Goal: Browse casually

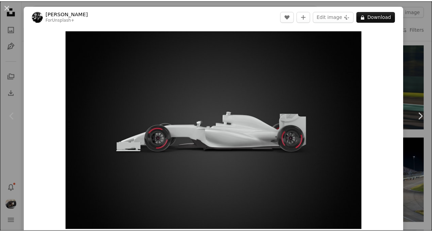
scroll to position [50, 0]
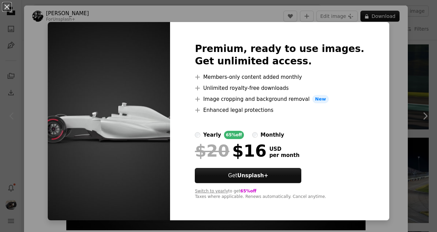
click at [200, 133] on div "Premium, ready to use images. Get unlimited access. A plus sign Members-only co…" at bounding box center [279, 121] width 219 height 198
click at [213, 137] on label "yearly 65% off" at bounding box center [219, 135] width 49 height 8
click at [430, 101] on div "An X shape Premium, ready to use images. Get unlimited access. A plus sign Memb…" at bounding box center [218, 116] width 437 height 232
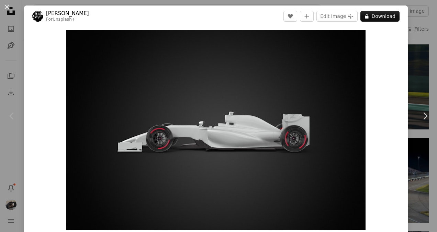
click at [419, 52] on div "An X shape Chevron left Chevron right [PERSON_NAME] For Unsplash+ A heart A plu…" at bounding box center [218, 116] width 437 height 232
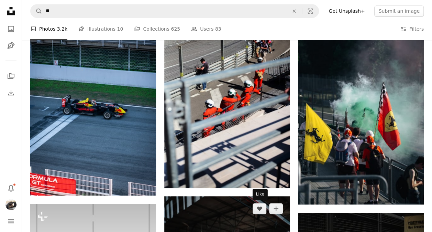
scroll to position [262, 0]
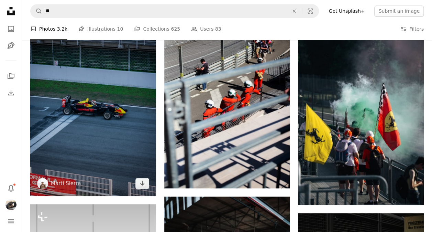
click at [105, 97] on img at bounding box center [93, 103] width 126 height 185
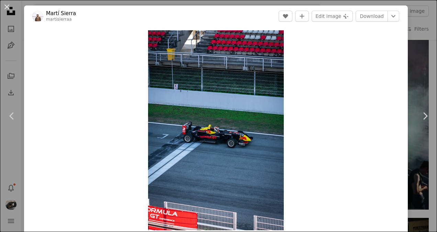
click at [404, 83] on div "An X shape Chevron left Chevron right [PERSON_NAME] martisierraa A heart A plus…" at bounding box center [218, 116] width 437 height 232
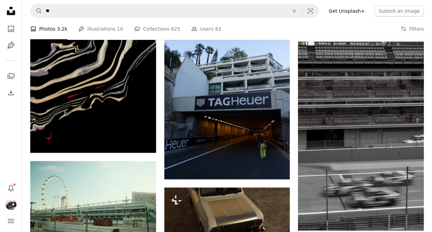
scroll to position [3711, 0]
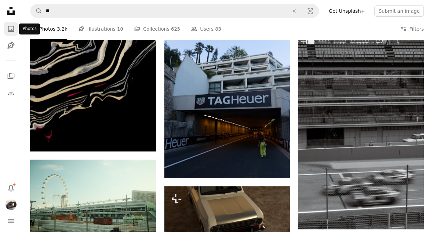
click at [13, 29] on icon "A photo" at bounding box center [11, 29] width 8 height 8
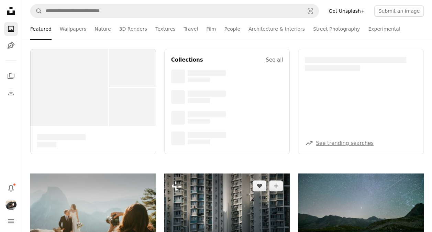
scroll to position [4, 0]
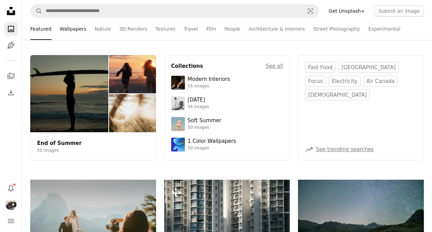
click at [76, 33] on link "Wallpapers" at bounding box center [73, 29] width 26 height 22
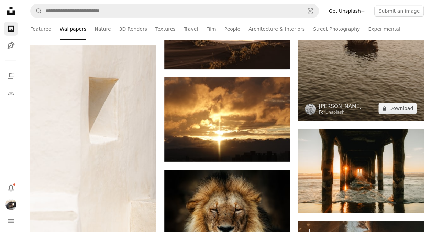
scroll to position [13973, 0]
